Goal: Information Seeking & Learning: Learn about a topic

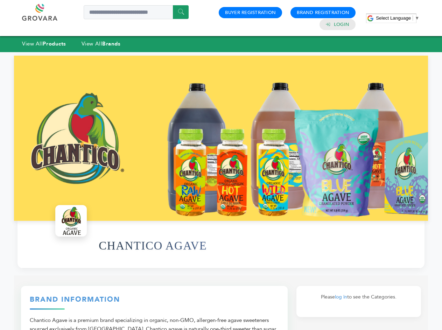
click at [398, 18] on span "Select Language" at bounding box center [393, 17] width 35 height 5
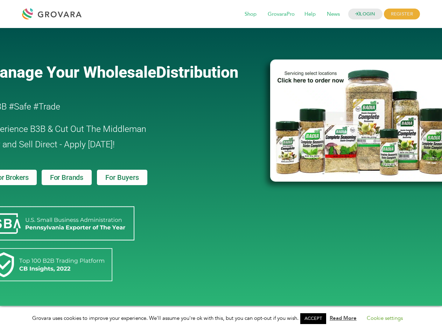
click at [316, 319] on link "ACCEPT" at bounding box center [314, 319] width 26 height 11
